Goal: Transaction & Acquisition: Purchase product/service

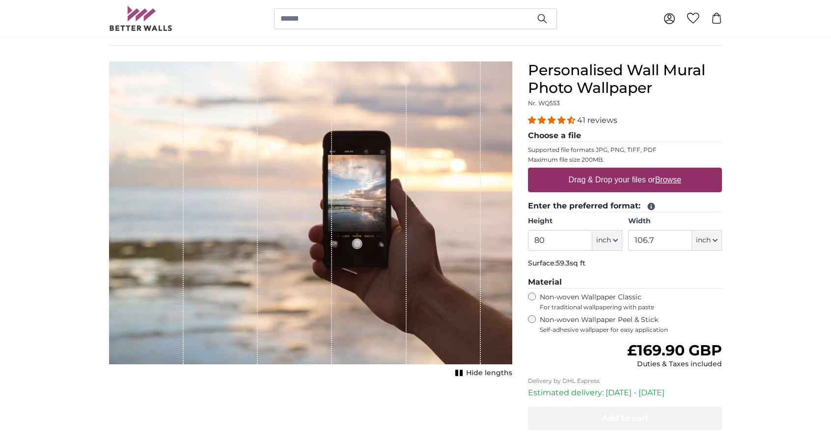
scroll to position [85, 0]
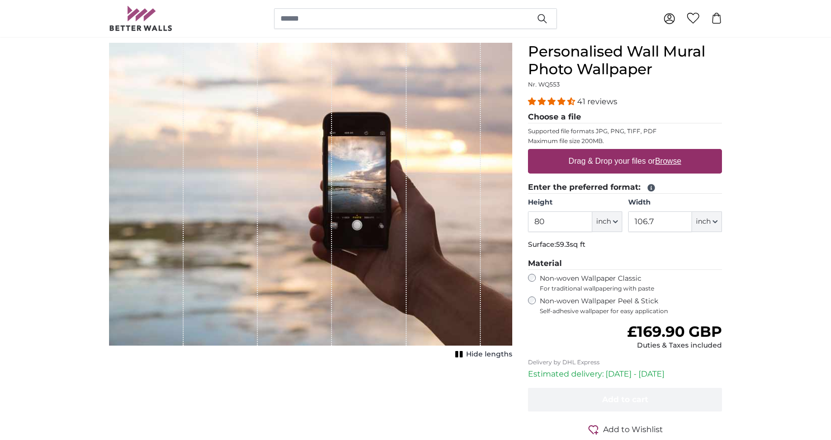
click at [610, 158] on label "Drag & Drop your files or Browse" at bounding box center [625, 161] width 120 height 20
click at [610, 152] on input "Drag & Drop your files or Browse" at bounding box center [625, 150] width 194 height 3
type input "**********"
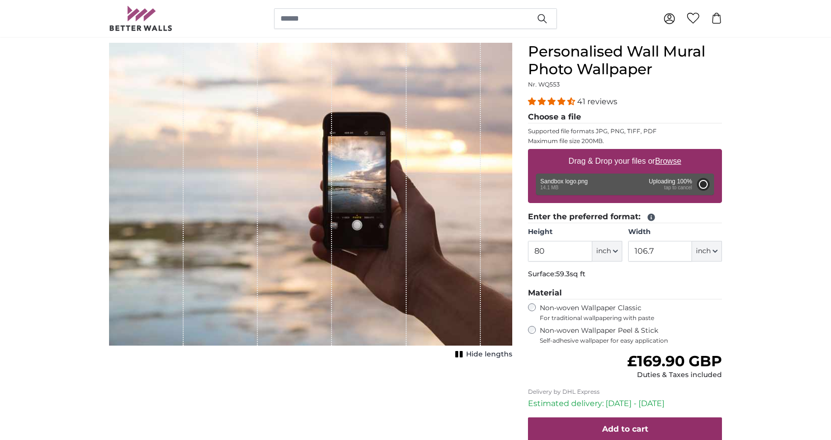
type input "96"
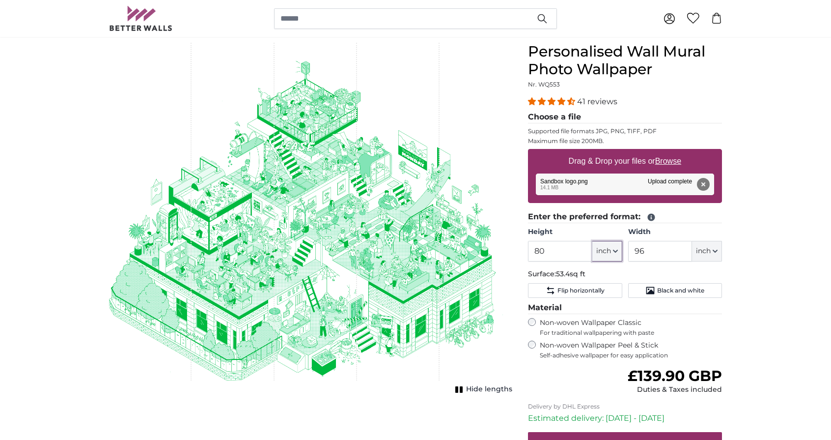
click at [615, 252] on icon "button" at bounding box center [616, 251] width 4 height 2
click at [599, 276] on link "Centimeter (cm)" at bounding box center [607, 278] width 86 height 18
type input "203.2"
type input "243.9"
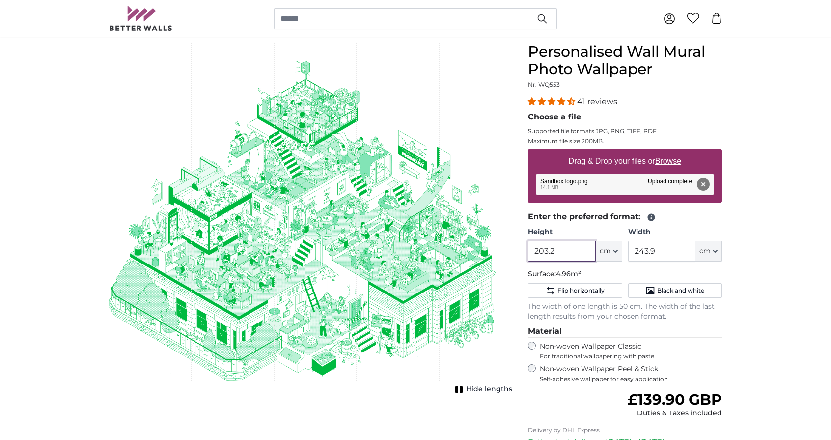
click at [546, 253] on input "203.2" at bounding box center [561, 251] width 67 height 21
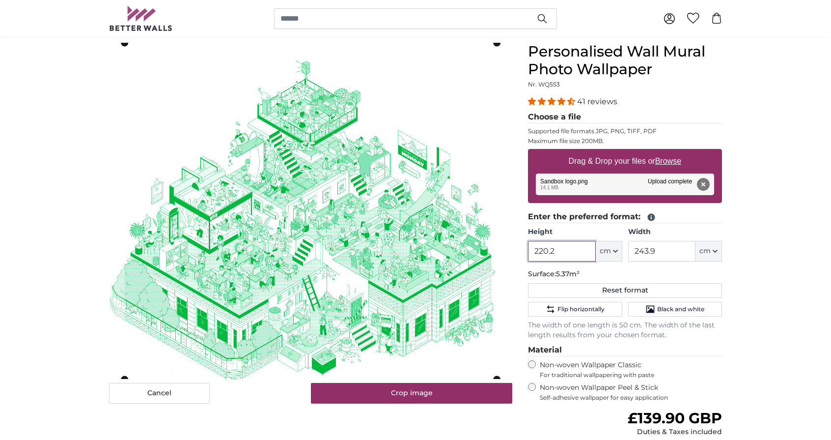
click at [566, 250] on input "220.2" at bounding box center [561, 251] width 67 height 21
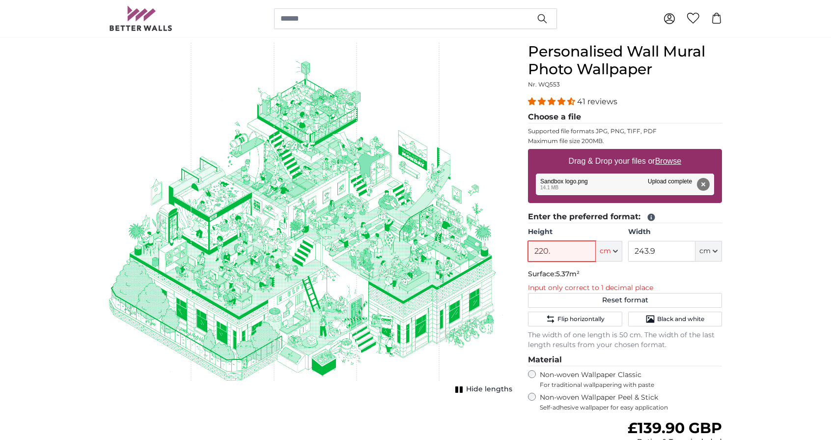
type input "220"
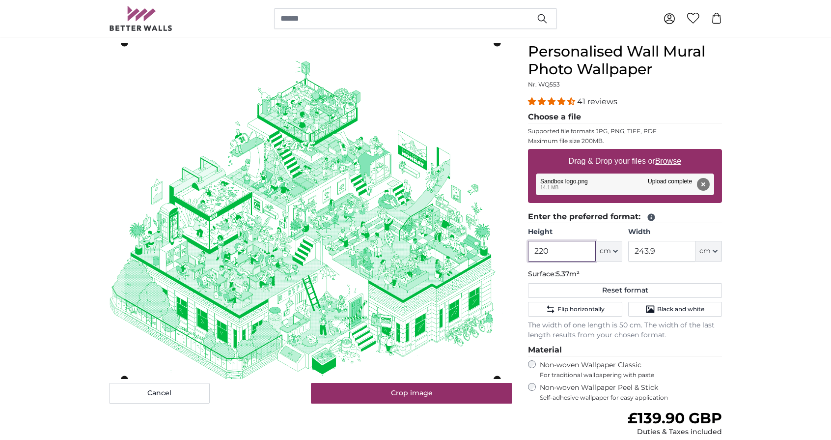
type input "220"
drag, startPoint x: 656, startPoint y: 250, endPoint x: 632, endPoint y: 250, distance: 24.6
click at [632, 250] on input "243.9" at bounding box center [661, 251] width 67 height 21
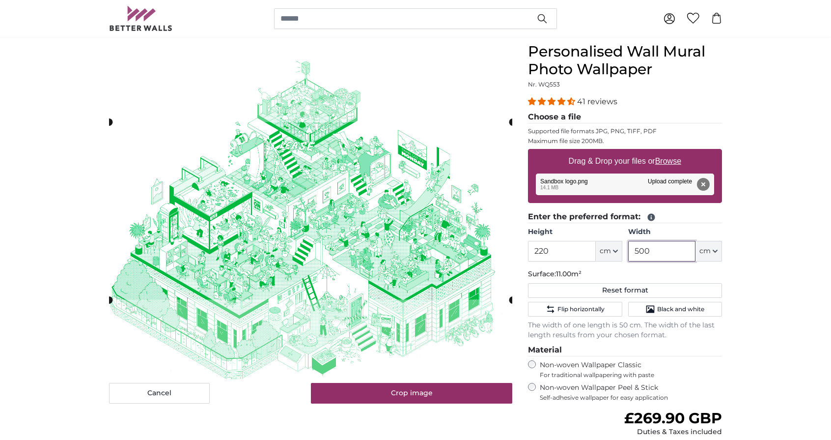
type input "500"
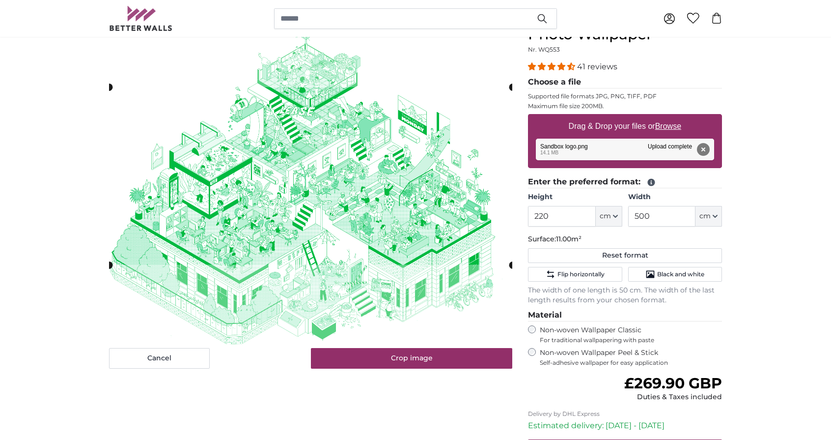
scroll to position [120, 0]
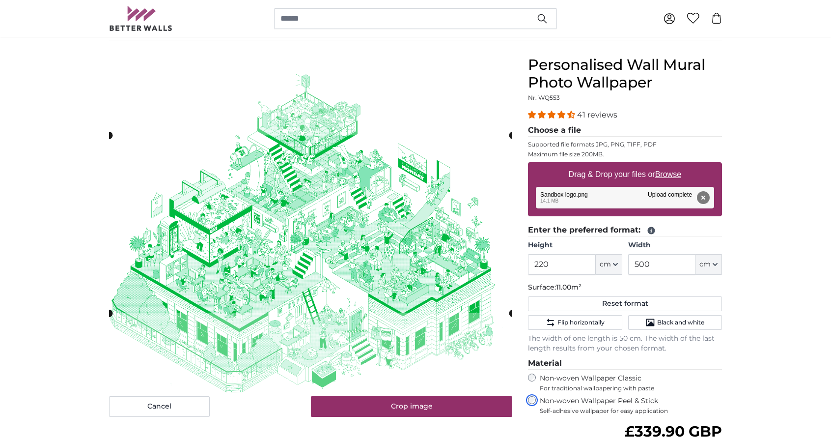
scroll to position [75, 0]
